Goal: Answer question/provide support

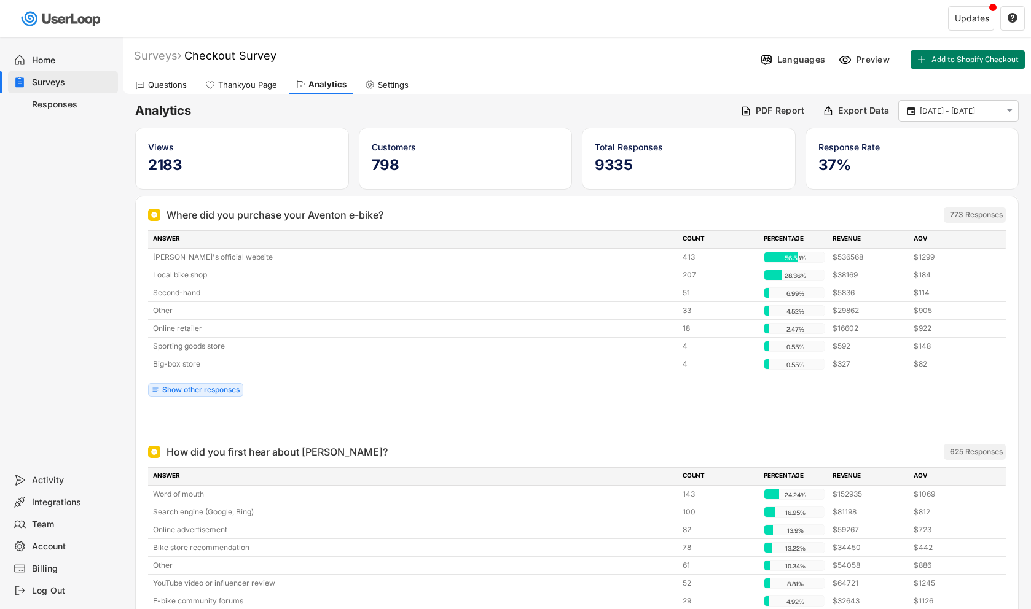
click at [163, 90] on div "Questions" at bounding box center [161, 85] width 64 height 18
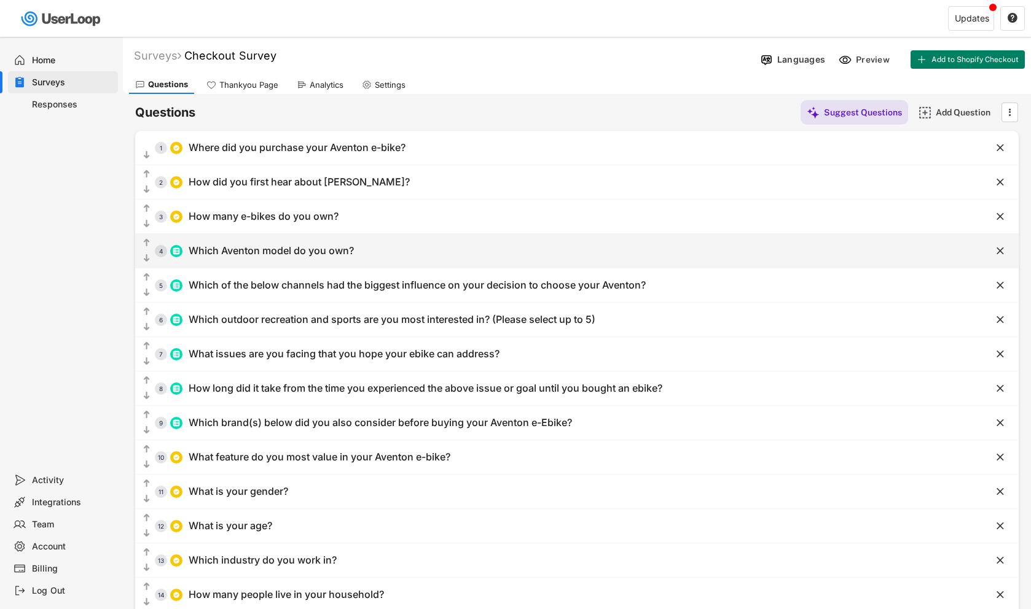
click at [297, 248] on div "Which Aventon model do you own?" at bounding box center [271, 250] width 165 height 13
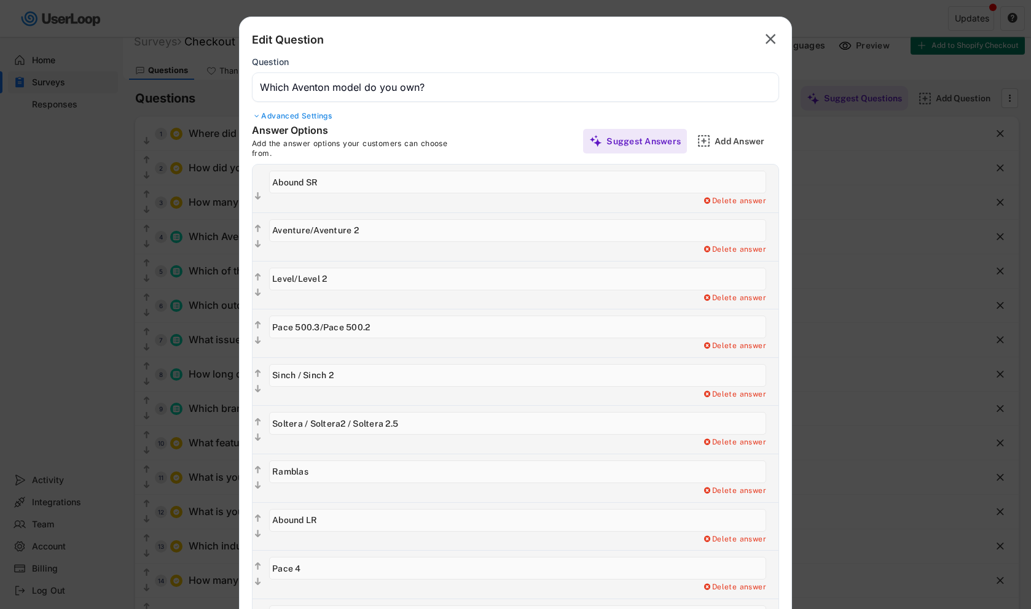
scroll to position [18, 0]
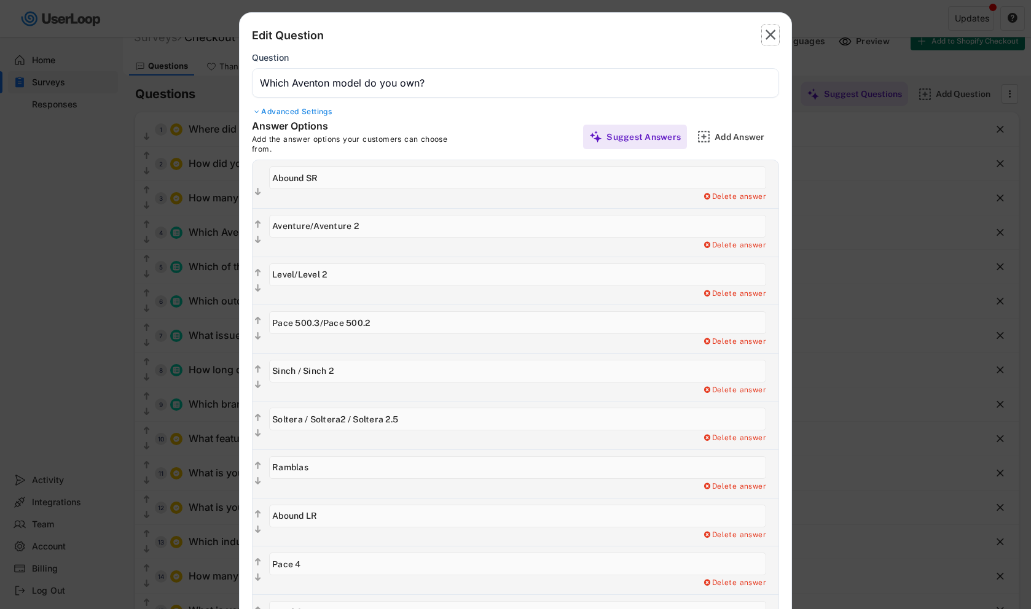
click at [770, 34] on text "" at bounding box center [770, 35] width 10 height 18
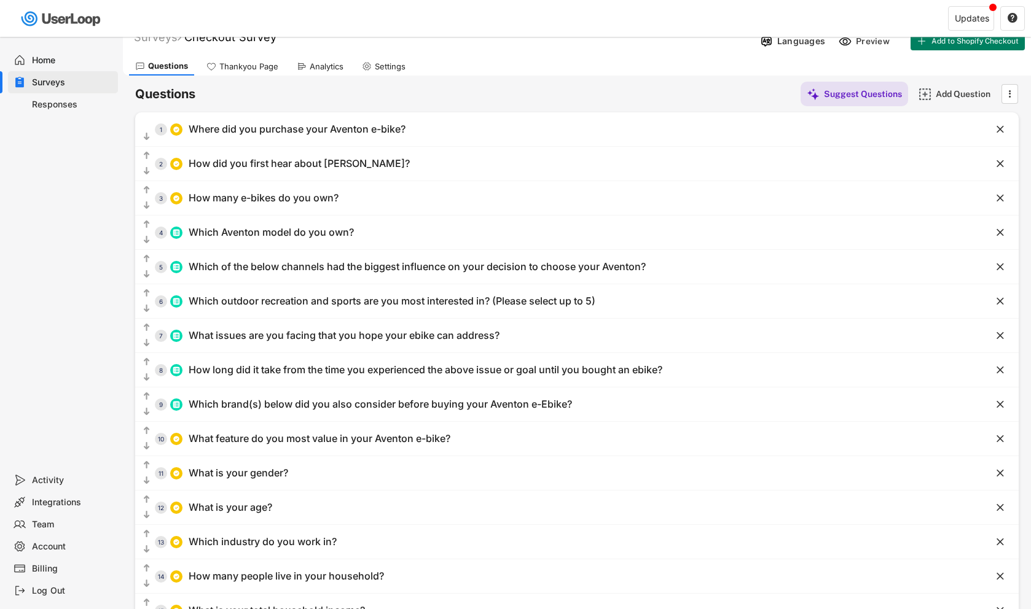
click at [327, 62] on div "Analytics" at bounding box center [327, 66] width 34 height 10
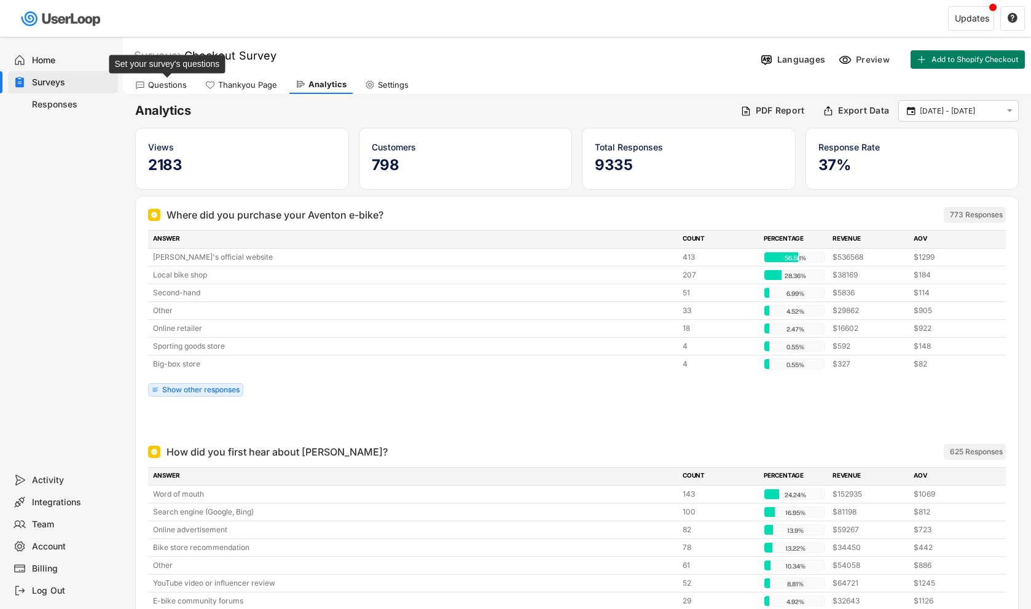
click at [162, 81] on div "Questions" at bounding box center [167, 85] width 39 height 10
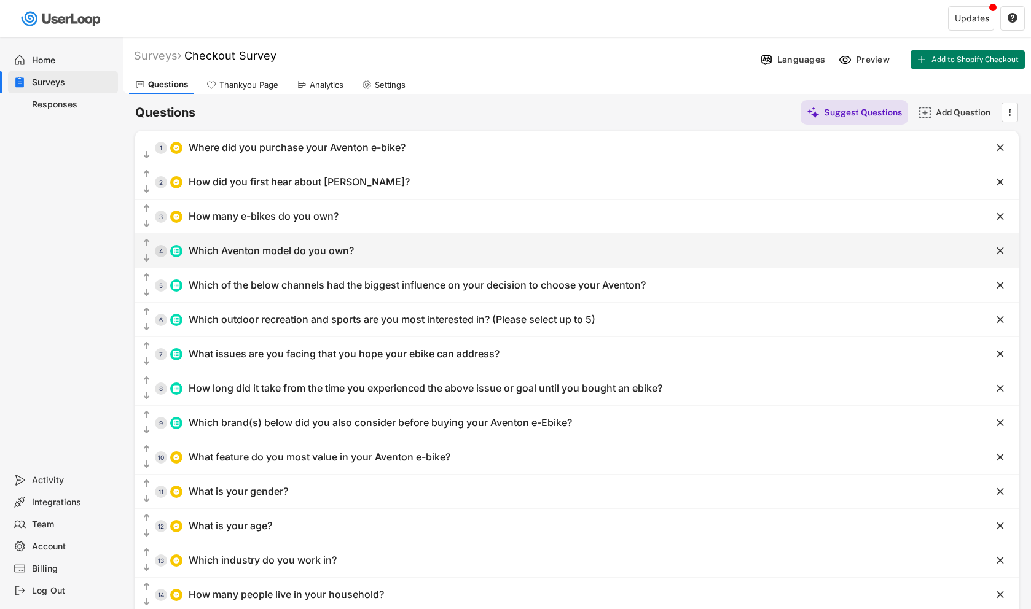
click at [294, 247] on div "Which Aventon model do you own?" at bounding box center [271, 250] width 165 height 13
type input "Which Aventon model do you own?"
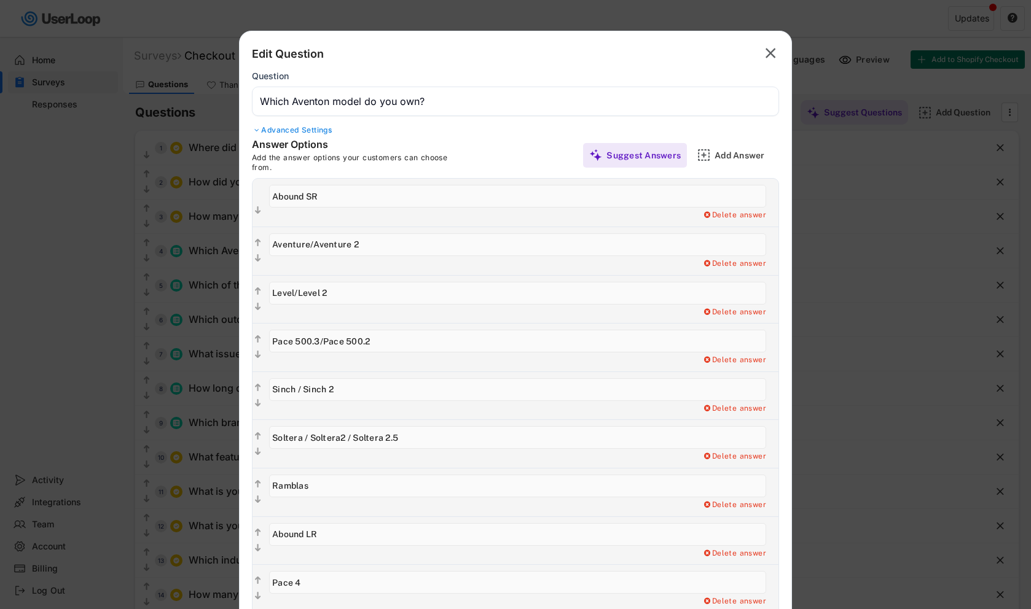
click at [450, 244] on input "input" at bounding box center [517, 244] width 497 height 23
click at [302, 127] on div "Advanced Settings" at bounding box center [515, 130] width 527 height 10
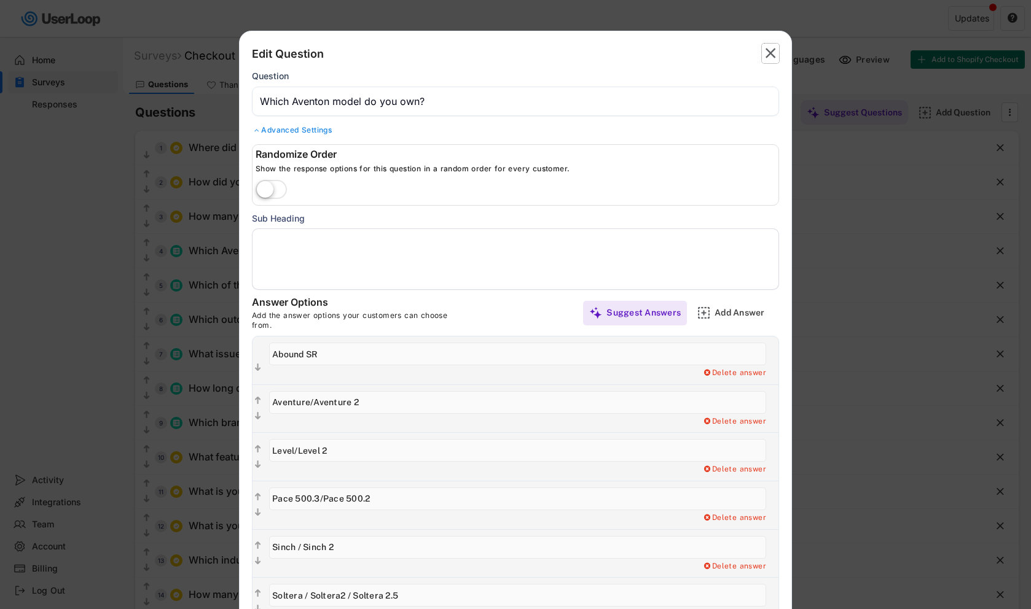
click at [775, 55] on icon "" at bounding box center [770, 54] width 17 height 20
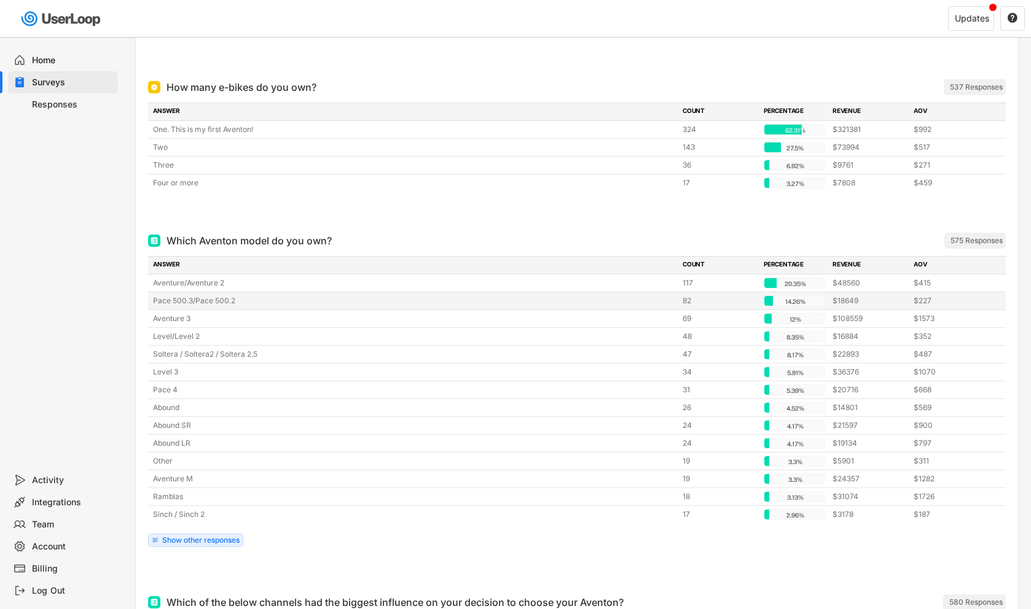
scroll to position [660, 0]
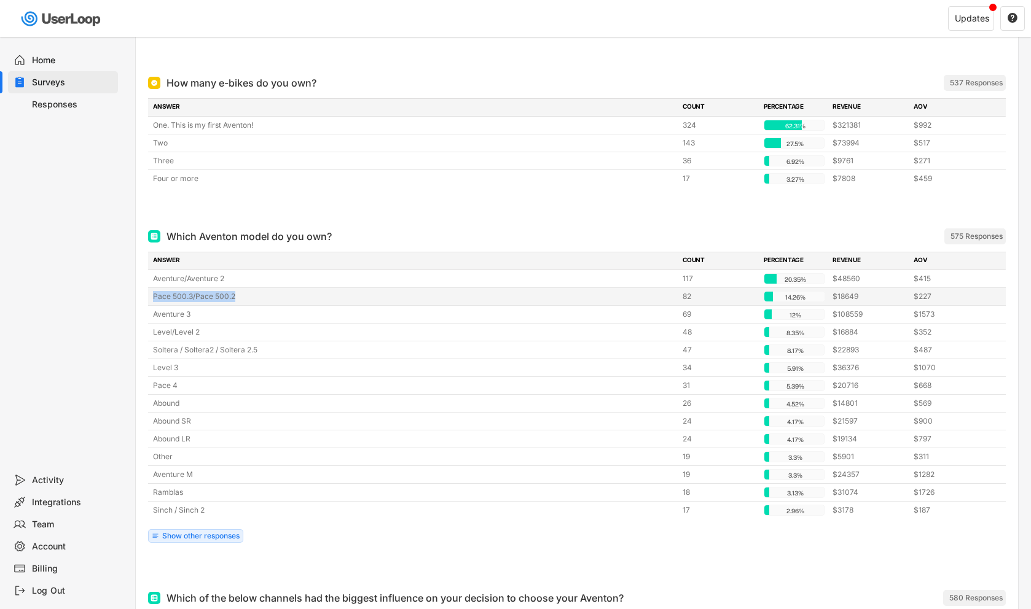
drag, startPoint x: 250, startPoint y: 297, endPoint x: 154, endPoint y: 299, distance: 96.5
click at [154, 299] on div "Pace 500.3/Pace 500.2" at bounding box center [414, 296] width 522 height 11
copy div "Pace 500.3/Pace 500.2"
